Goal: Use online tool/utility: Utilize a website feature to perform a specific function

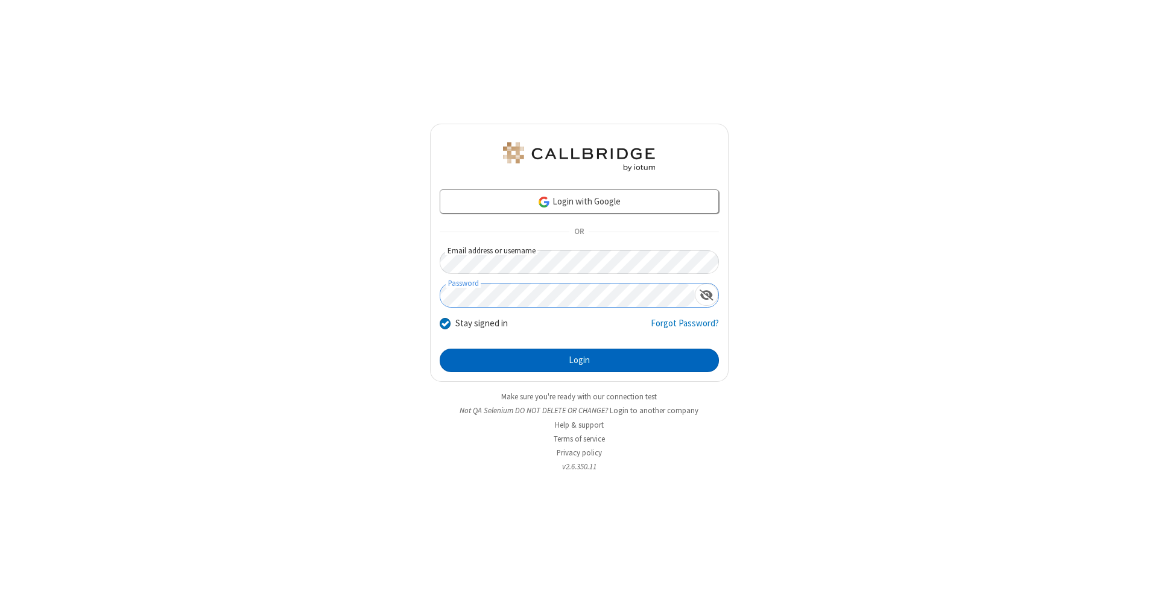
click at [579, 361] on button "Login" at bounding box center [579, 361] width 279 height 24
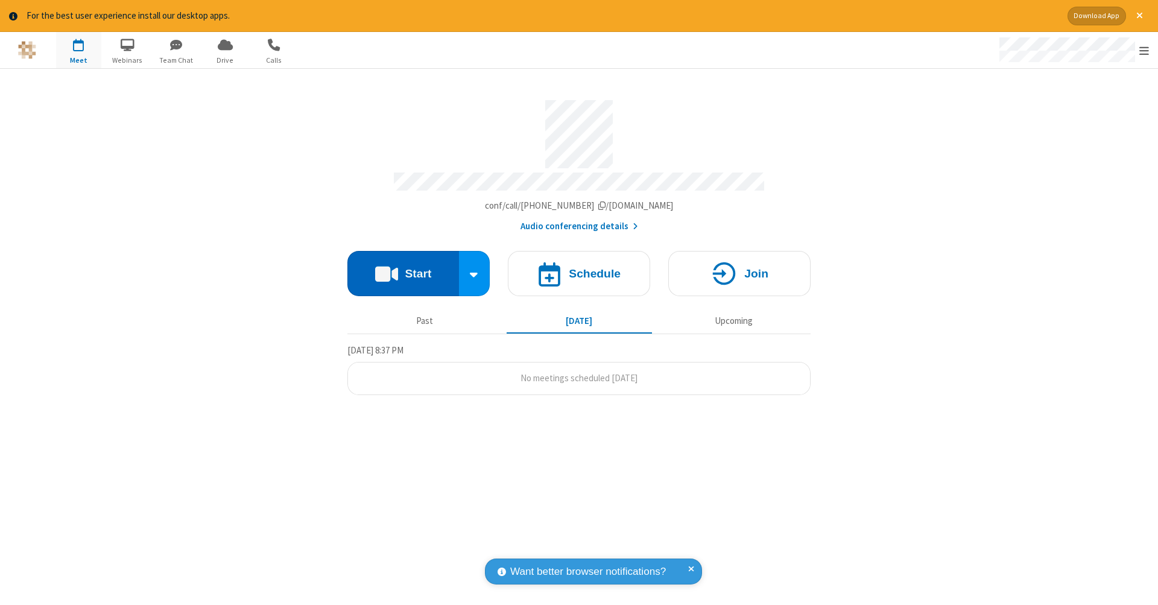
click at [403, 267] on button "Start" at bounding box center [403, 273] width 112 height 45
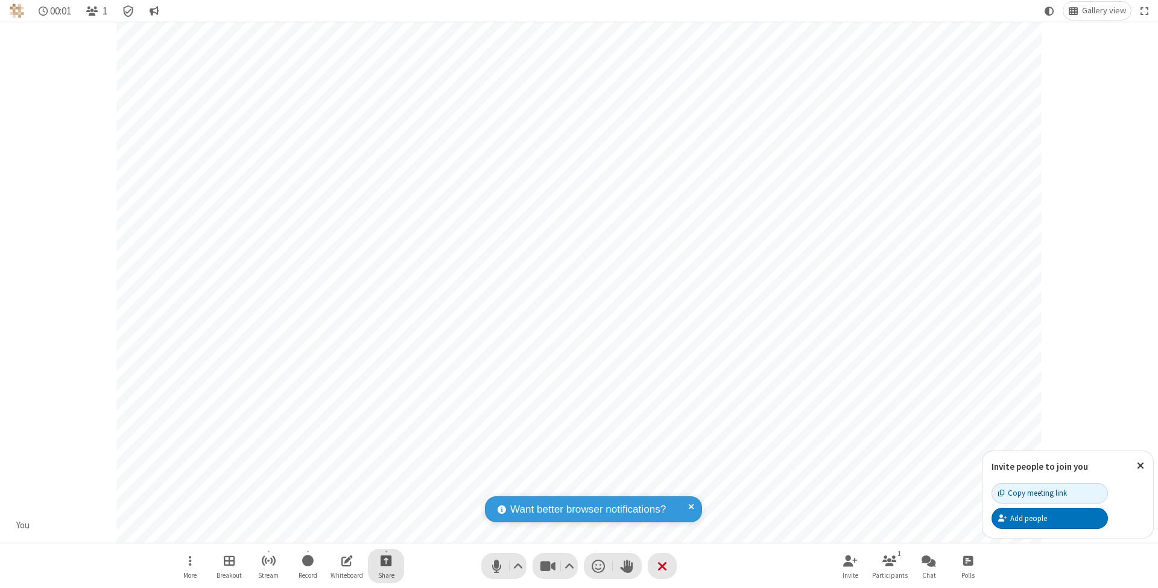
click at [385, 560] on span "Start sharing" at bounding box center [386, 560] width 11 height 15
click at [385, 488] on span "Share additional camera" at bounding box center [393, 491] width 89 height 10
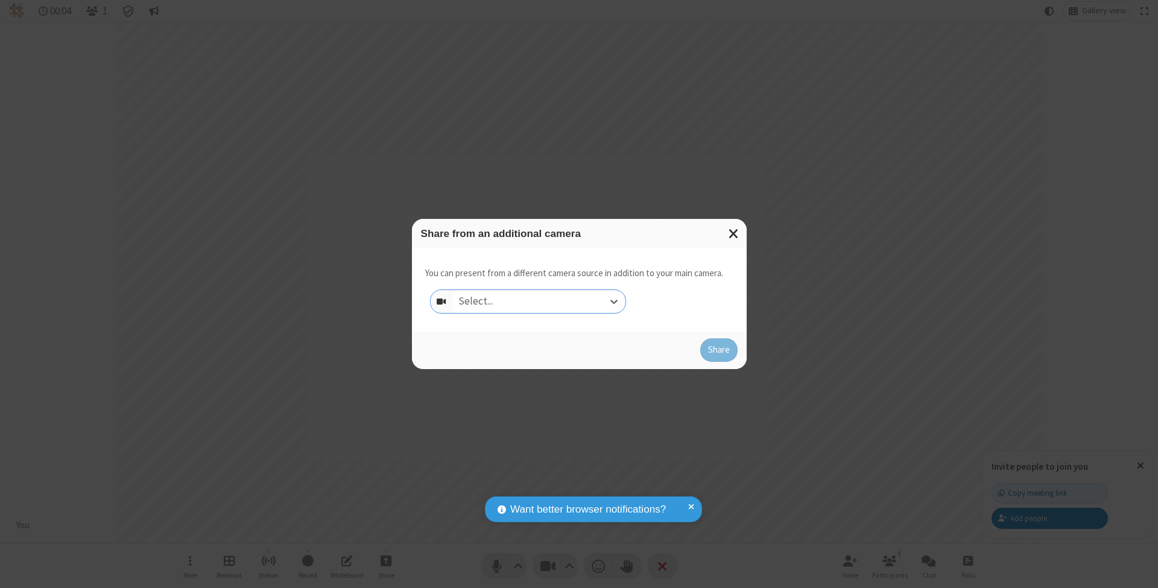
click at [539, 301] on div "Select..." at bounding box center [538, 301] width 173 height 23
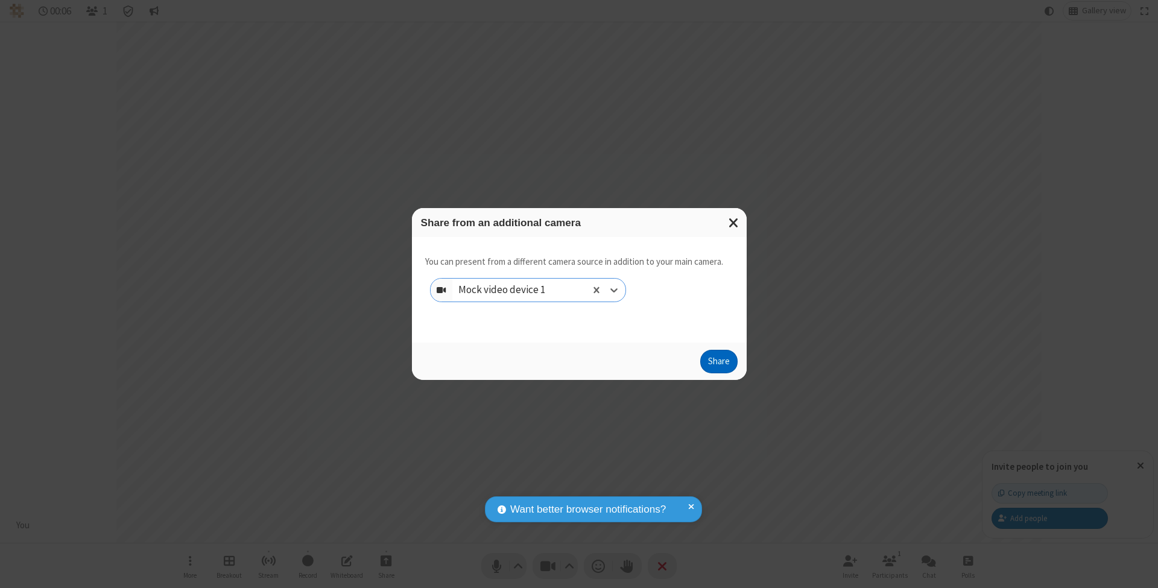
click at [718, 373] on button "Share" at bounding box center [718, 362] width 37 height 24
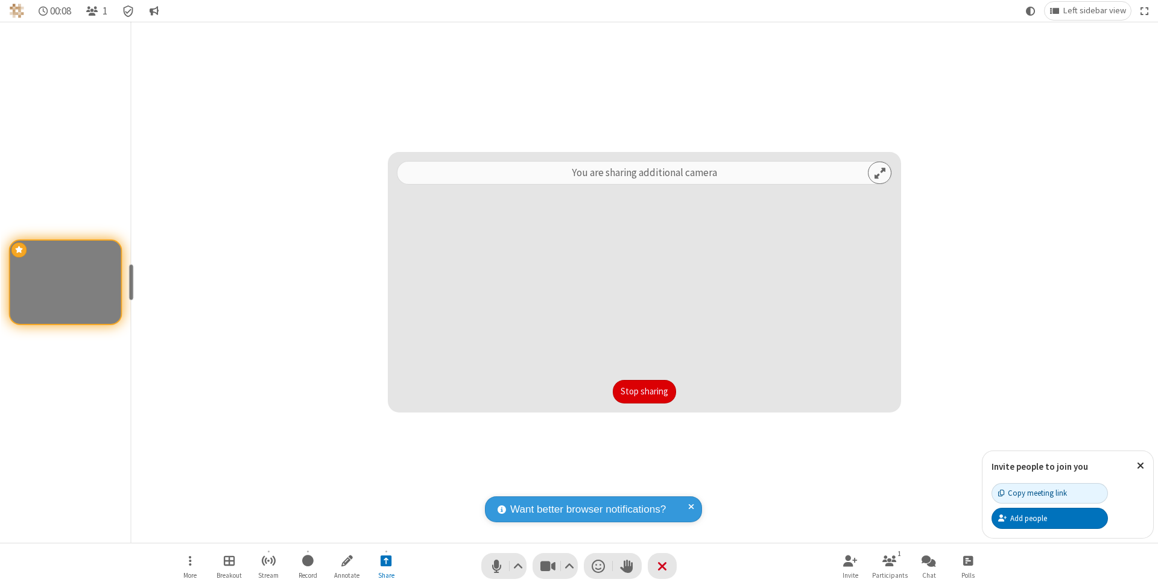
click at [644, 391] on button "Stop sharing" at bounding box center [644, 392] width 63 height 24
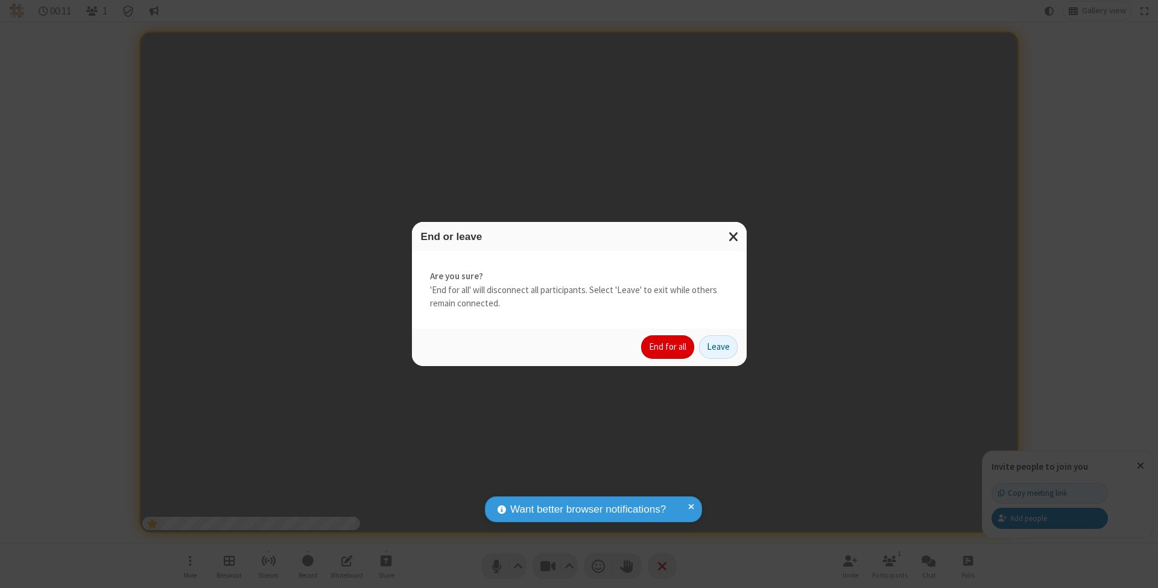
click at [668, 346] on button "End for all" at bounding box center [667, 347] width 53 height 24
